Goal: Find specific page/section: Find specific page/section

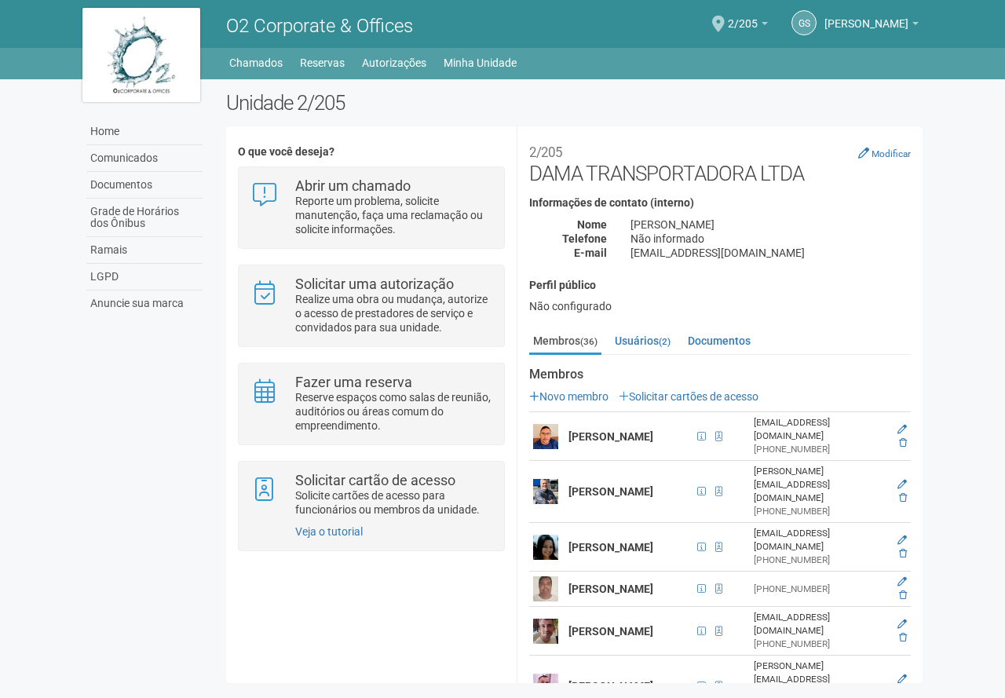
click at [307, 591] on div "O que você deseja? Abrir um chamado Reporte um problema, solicite manutenção, f…" at bounding box center [574, 404] width 697 height 533
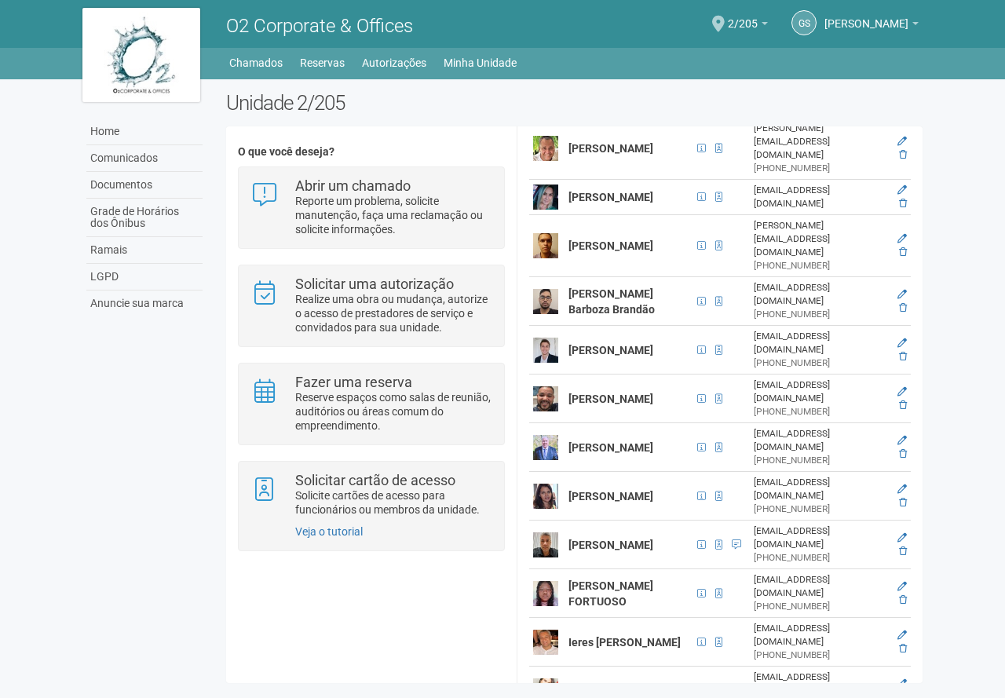
scroll to position [605, 0]
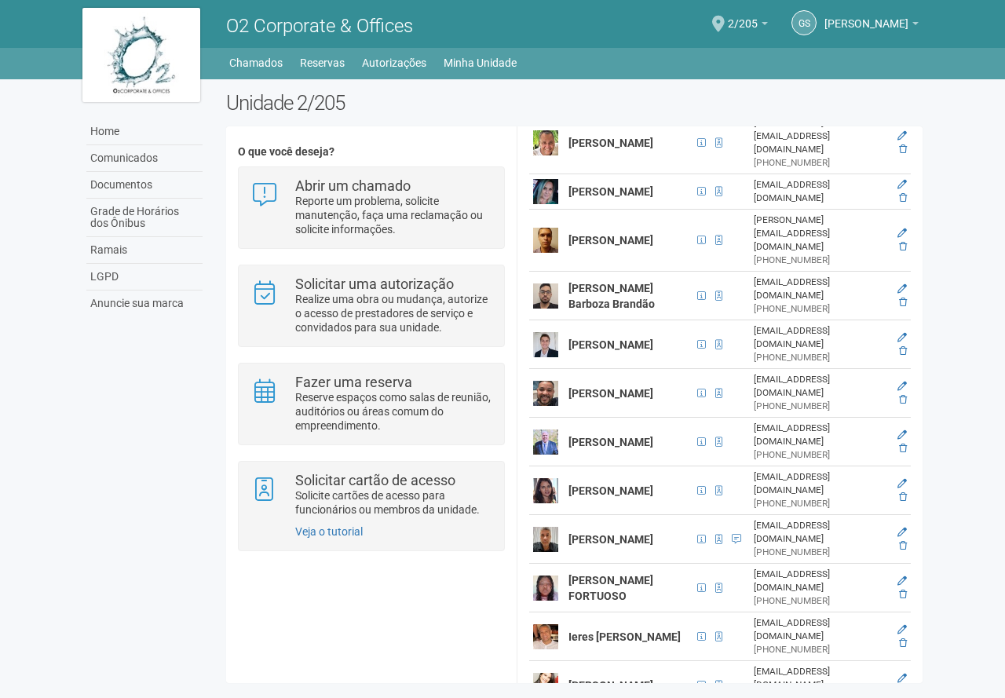
drag, startPoint x: 572, startPoint y: 374, endPoint x: 634, endPoint y: 397, distance: 66.1
click at [634, 418] on td "[PERSON_NAME]" at bounding box center [629, 442] width 128 height 49
copy strong "[PERSON_NAME]"
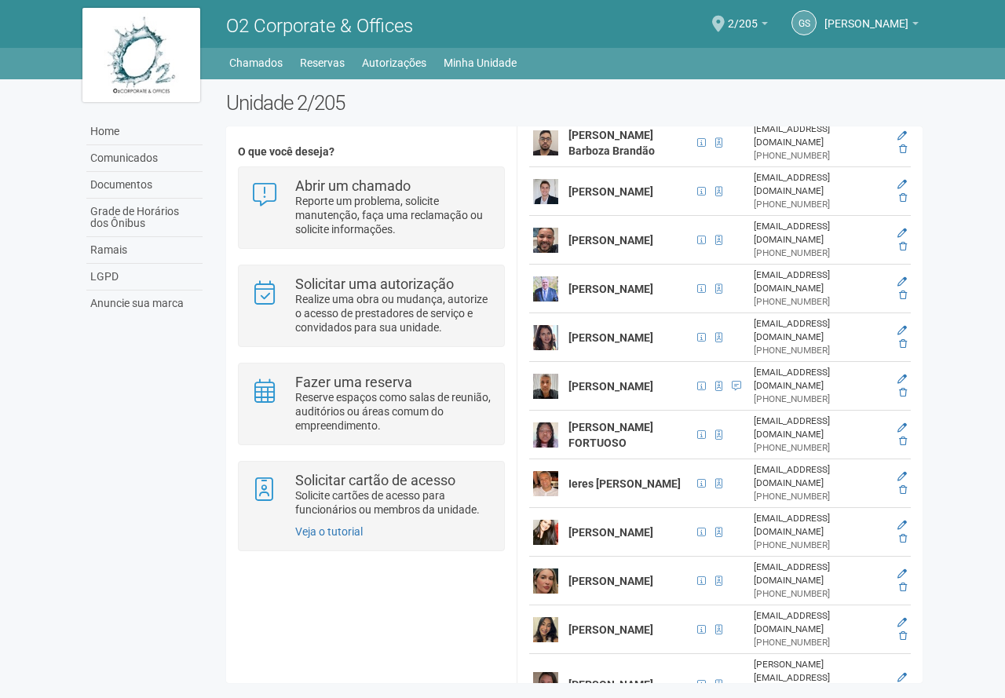
scroll to position [759, 0]
drag, startPoint x: 562, startPoint y: 320, endPoint x: 628, endPoint y: 351, distance: 73.1
click at [627, 361] on tr "[PERSON_NAME] [EMAIL_ADDRESS][DOMAIN_NAME] [PHONE_NUMBER]" at bounding box center [720, 385] width 382 height 49
copy tr "[PERSON_NAME]"
click at [626, 361] on td "[PERSON_NAME]" at bounding box center [629, 385] width 128 height 49
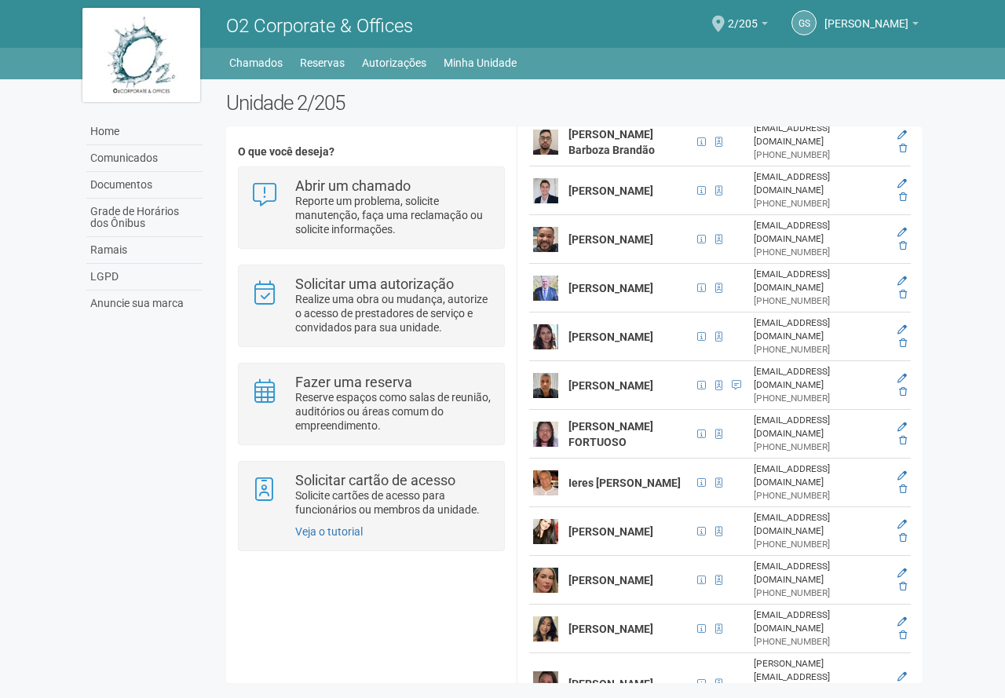
drag, startPoint x: 627, startPoint y: 352, endPoint x: 564, endPoint y: 313, distance: 73.7
click at [565, 361] on td "[PERSON_NAME]" at bounding box center [629, 385] width 128 height 49
copy strong "[PERSON_NAME]"
drag, startPoint x: 568, startPoint y: 413, endPoint x: 619, endPoint y: 426, distance: 52.8
click at [619, 459] on td "Ieres [PERSON_NAME]" at bounding box center [629, 483] width 128 height 49
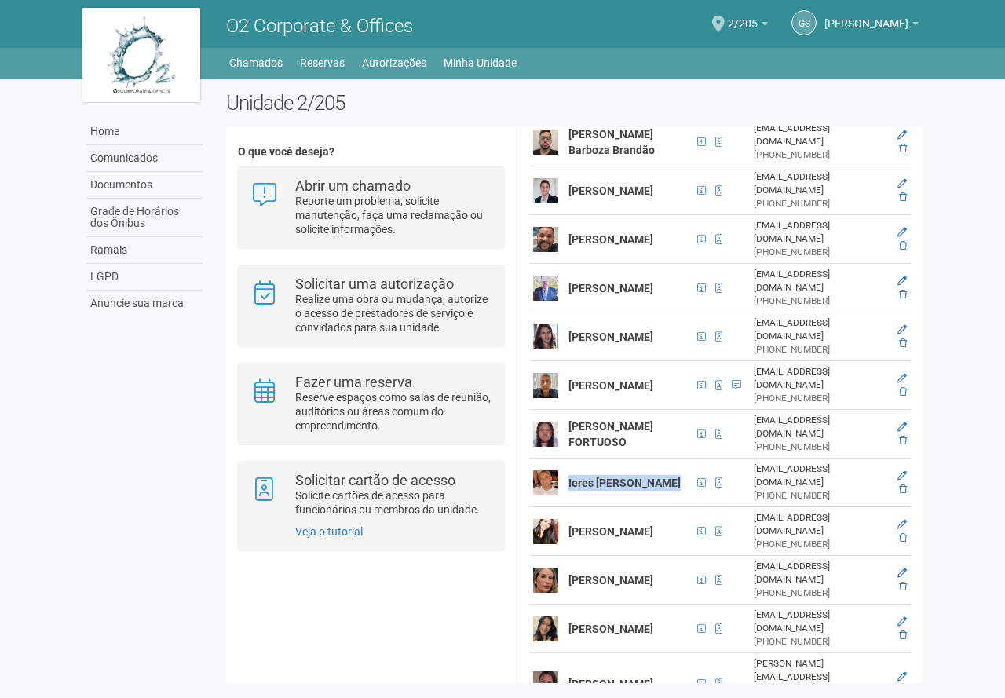
copy strong "Ieres [PERSON_NAME]"
drag, startPoint x: 605, startPoint y: 474, endPoint x: 569, endPoint y: 452, distance: 42.3
click at [569, 507] on td "[PERSON_NAME]" at bounding box center [629, 531] width 128 height 49
copy strong "[PERSON_NAME]"
drag, startPoint x: 568, startPoint y: 533, endPoint x: 617, endPoint y: 550, distance: 52.2
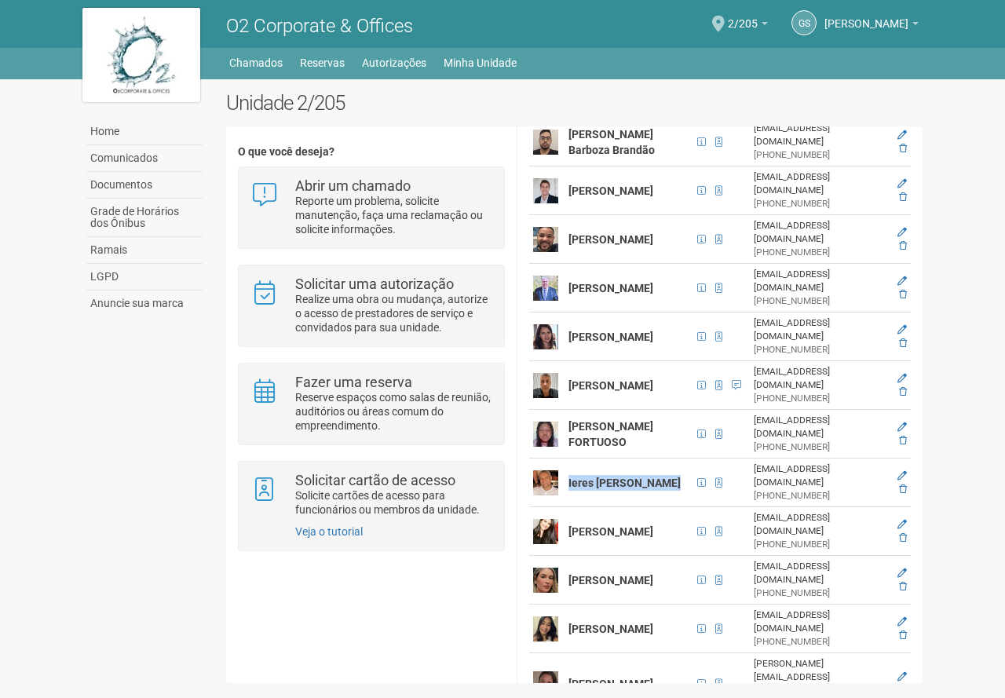
click at [617, 623] on strong "[PERSON_NAME]" at bounding box center [611, 629] width 85 height 13
copy strong "[PERSON_NAME]"
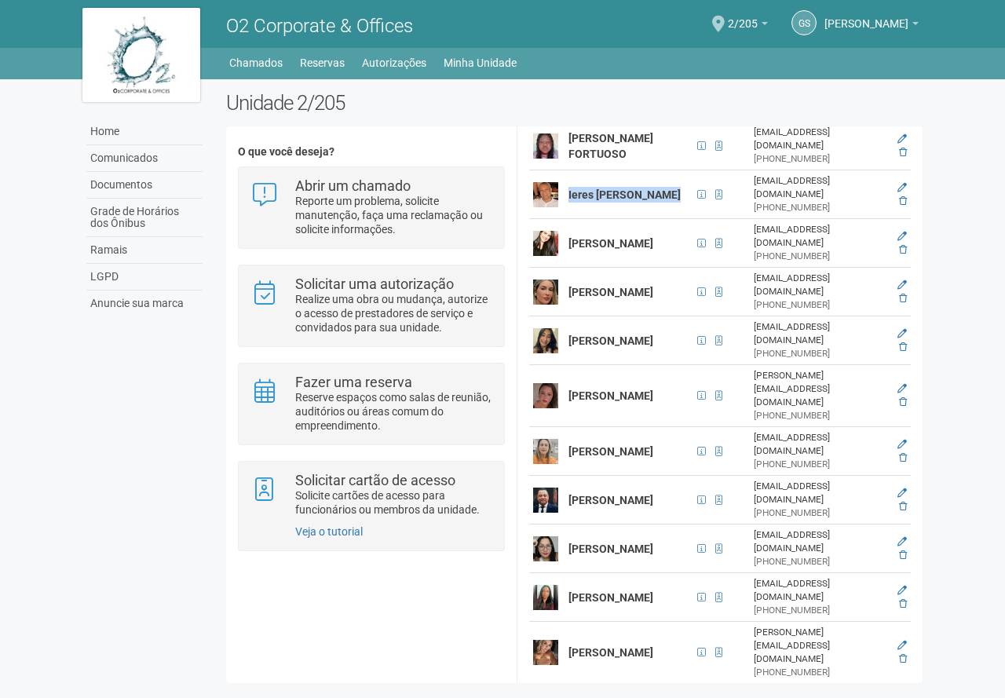
drag, startPoint x: 569, startPoint y: 366, endPoint x: 600, endPoint y: 382, distance: 35.1
click at [600, 476] on td "[PERSON_NAME]" at bounding box center [629, 500] width 128 height 49
copy strong "[PERSON_NAME]"
drag, startPoint x: 569, startPoint y: 466, endPoint x: 626, endPoint y: 477, distance: 58.2
click at [626, 573] on td "[PERSON_NAME]" at bounding box center [629, 597] width 128 height 49
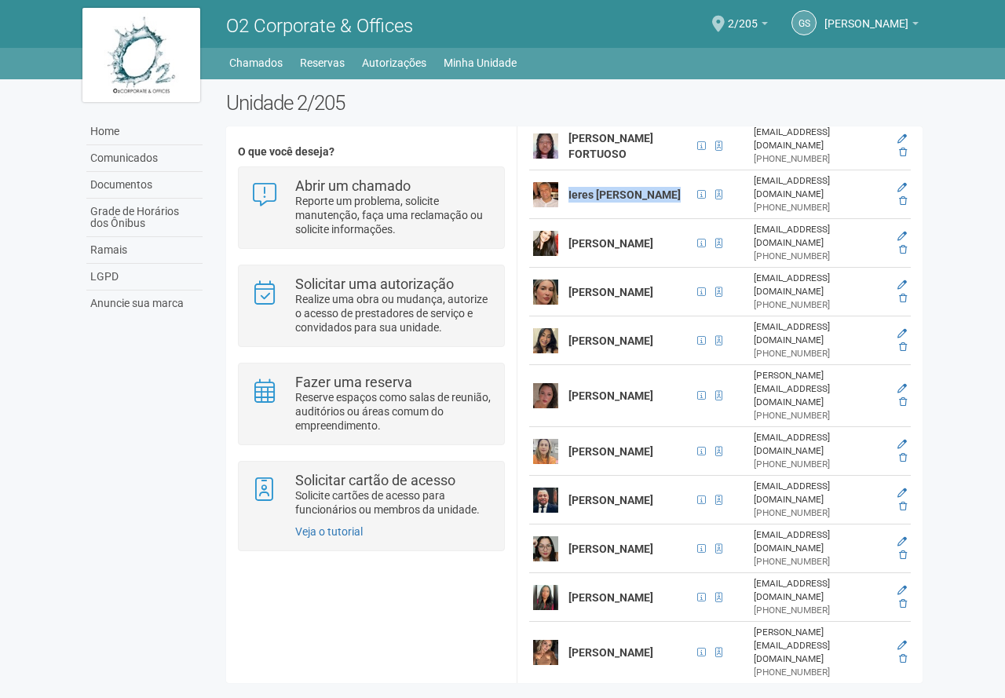
copy strong "[PERSON_NAME]"
drag, startPoint x: 569, startPoint y: 507, endPoint x: 653, endPoint y: 509, distance: 83.3
click at [653, 622] on tr "[PERSON_NAME] CPF 163.043.407-88 [PERSON_NAME][EMAIL_ADDRESS][DOMAIN_NAME] [PHO…" at bounding box center [720, 653] width 382 height 62
copy tr "[PERSON_NAME]"
drag, startPoint x: 634, startPoint y: 525, endPoint x: 649, endPoint y: 512, distance: 19.5
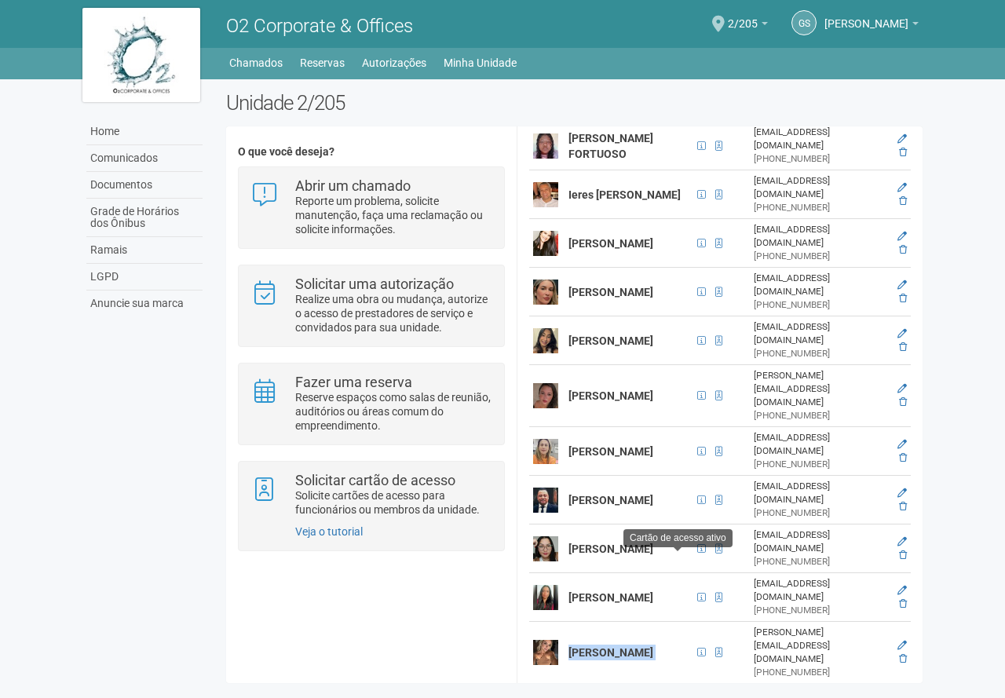
click at [634, 622] on td "[PERSON_NAME]" at bounding box center [629, 653] width 128 height 62
drag, startPoint x: 645, startPoint y: 505, endPoint x: 635, endPoint y: 506, distance: 9.5
click at [635, 646] on strong "[PERSON_NAME]" at bounding box center [611, 652] width 85 height 13
click at [649, 622] on td "[PERSON_NAME]" at bounding box center [629, 653] width 128 height 62
drag, startPoint x: 649, startPoint y: 507, endPoint x: 570, endPoint y: 514, distance: 79.7
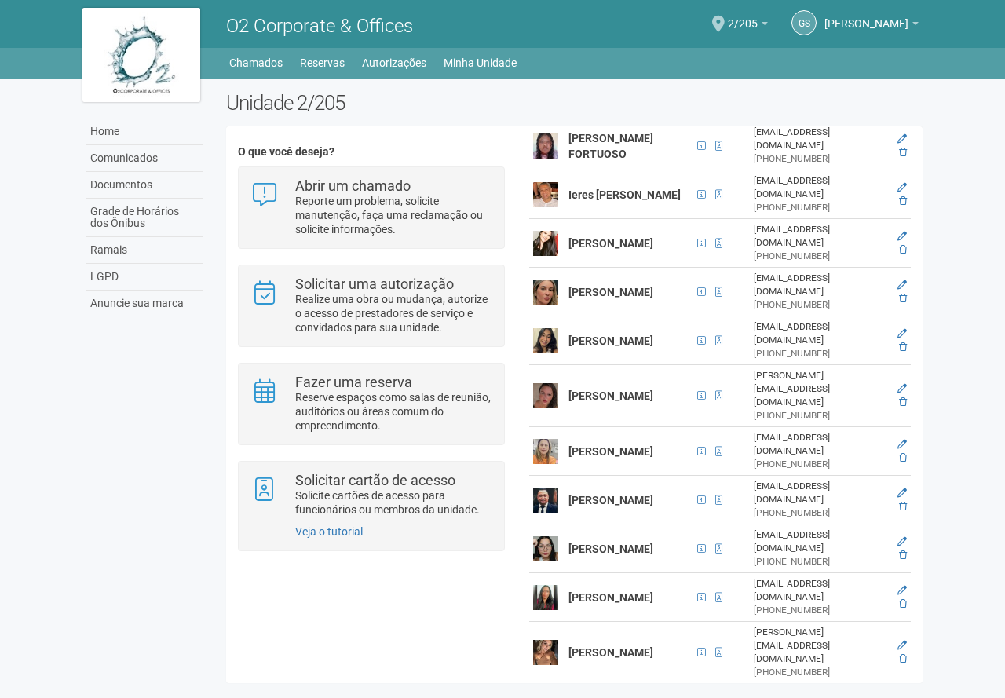
click at [570, 622] on td "[PERSON_NAME]" at bounding box center [629, 653] width 128 height 62
copy strong "[PERSON_NAME]"
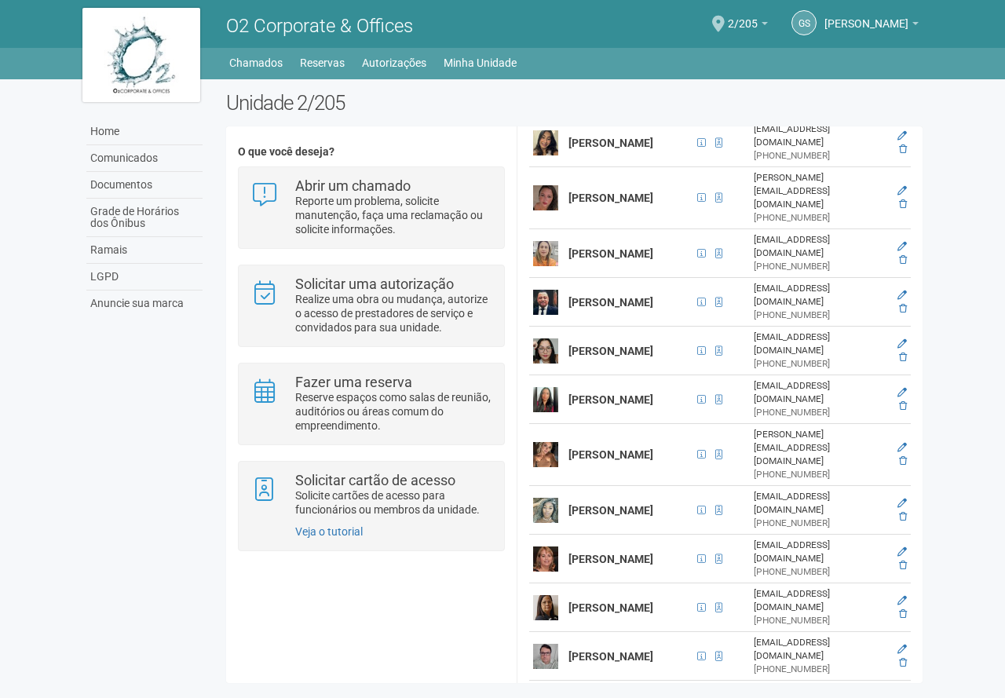
scroll to position [1369, 0]
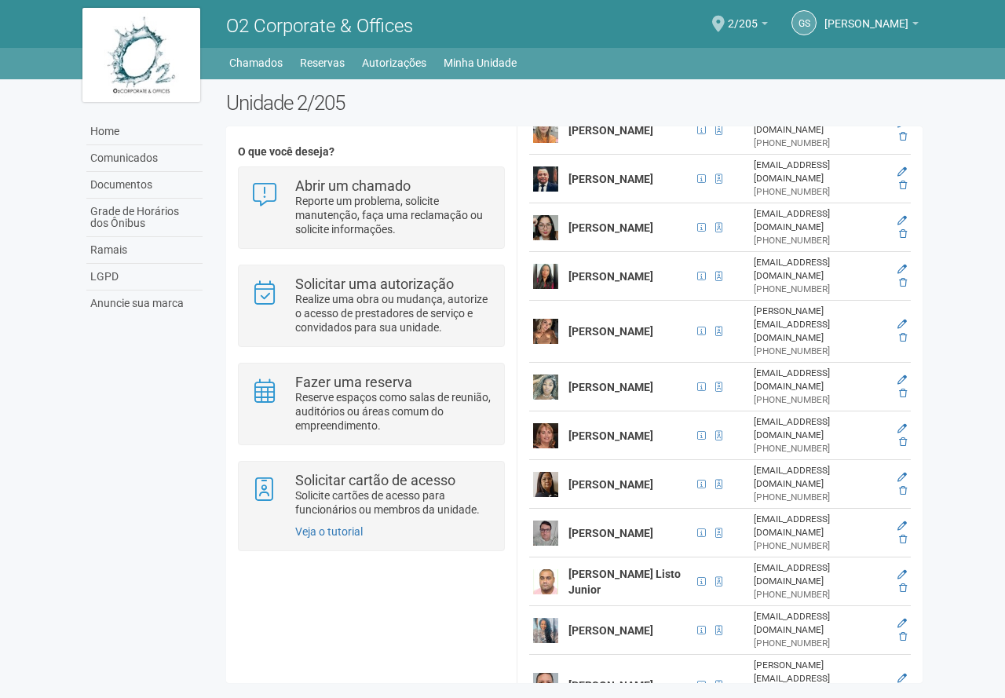
drag, startPoint x: 591, startPoint y: 653, endPoint x: 571, endPoint y: 635, distance: 27.3
drag, startPoint x: 589, startPoint y: 613, endPoint x: 569, endPoint y: 594, distance: 27.3
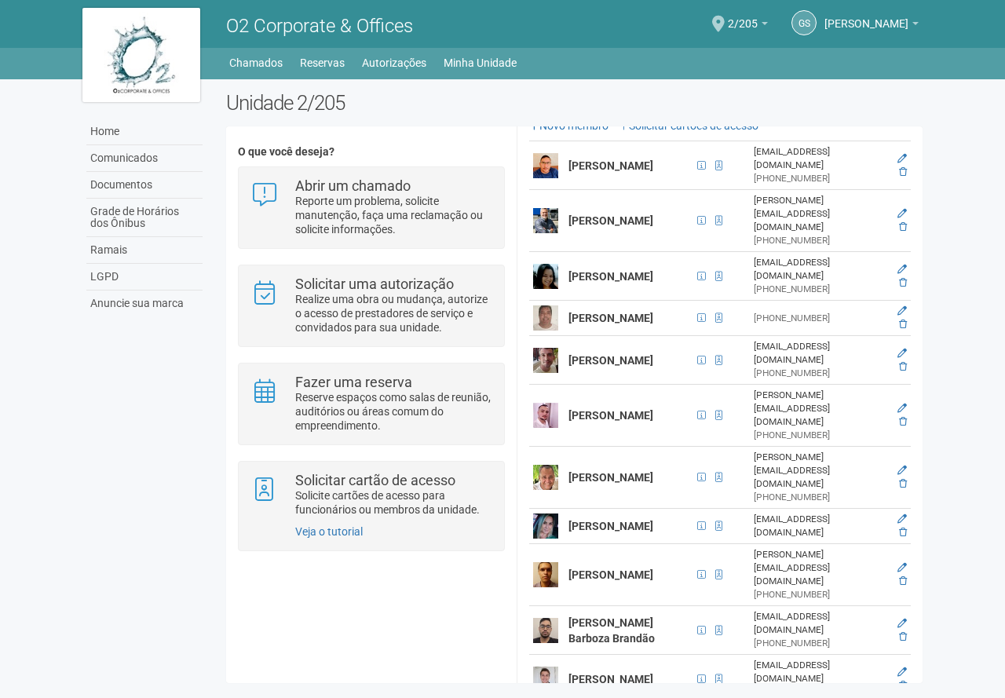
scroll to position [242, 0]
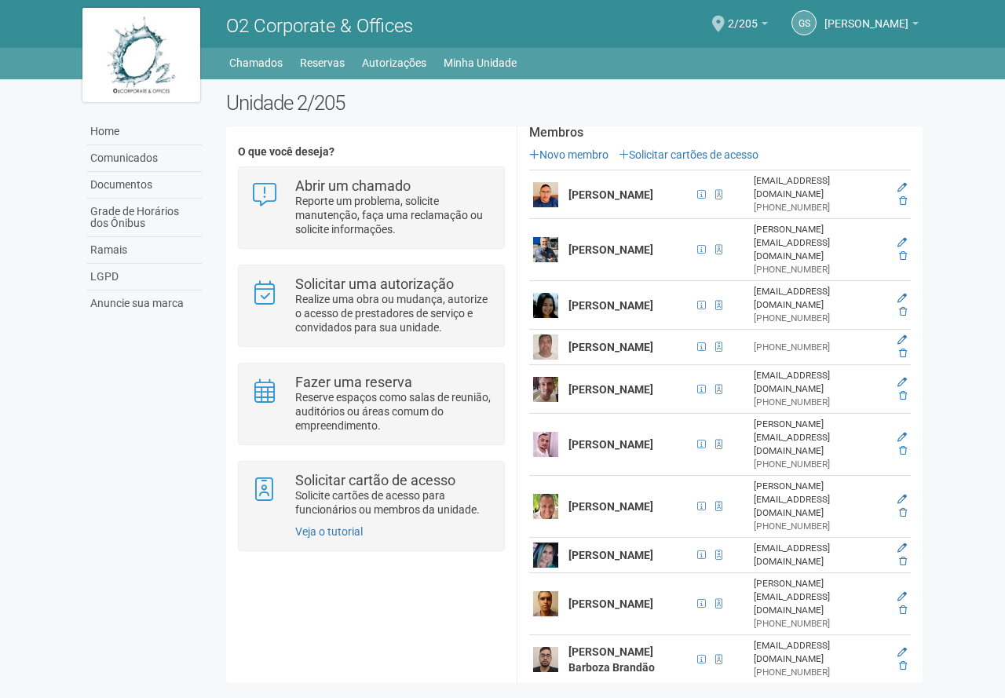
click at [569, 476] on td "[PERSON_NAME]" at bounding box center [629, 507] width 128 height 62
click at [615, 476] on td "[PERSON_NAME]" at bounding box center [629, 507] width 128 height 62
drag, startPoint x: 605, startPoint y: 437, endPoint x: 614, endPoint y: 441, distance: 10.5
click at [572, 500] on strong "[PERSON_NAME]" at bounding box center [611, 506] width 85 height 13
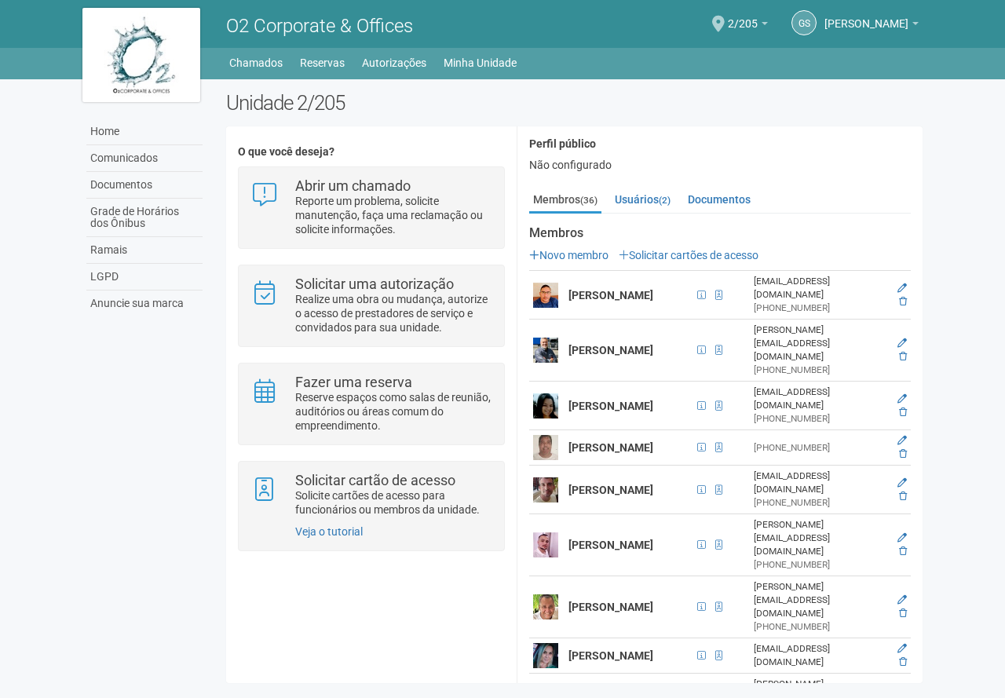
scroll to position [0, 0]
